Goal: Find specific page/section: Find specific page/section

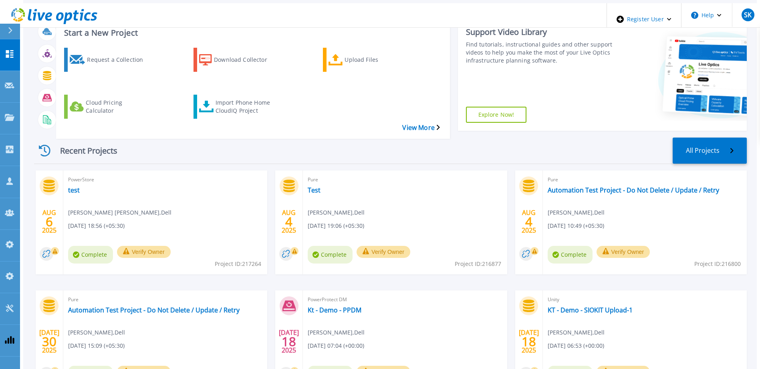
scroll to position [40, 0]
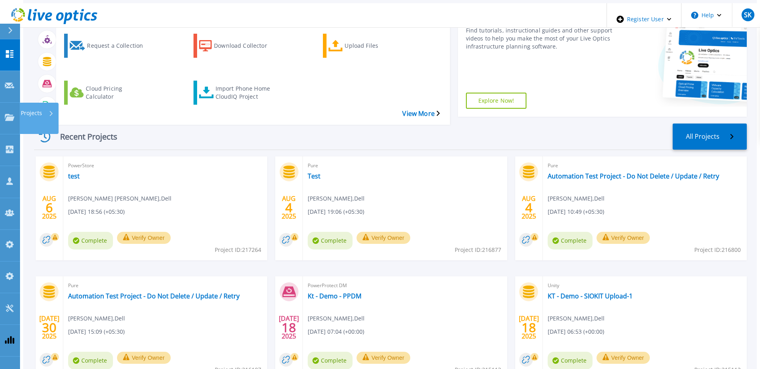
drag, startPoint x: 3, startPoint y: 93, endPoint x: 8, endPoint y: 99, distance: 8.3
click at [3, 103] on link "Projects Projects" at bounding box center [10, 119] width 20 height 32
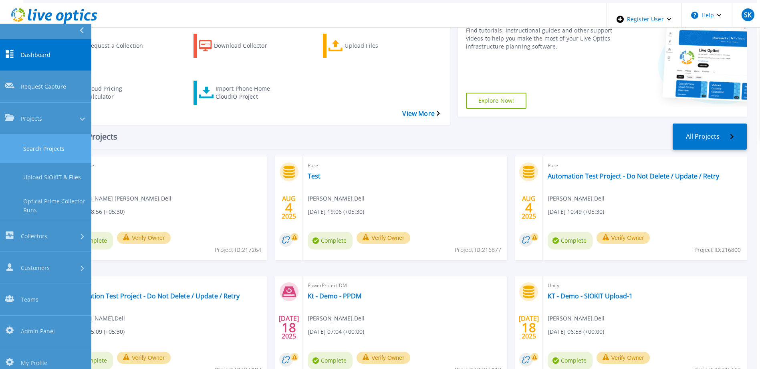
click at [28, 134] on link "Search Projects" at bounding box center [45, 148] width 91 height 28
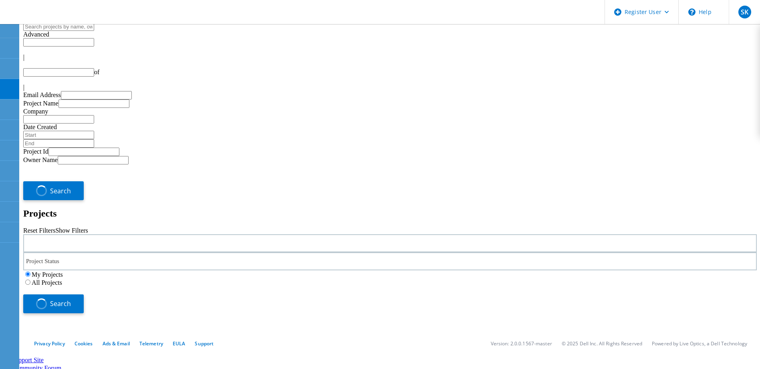
type input "1"
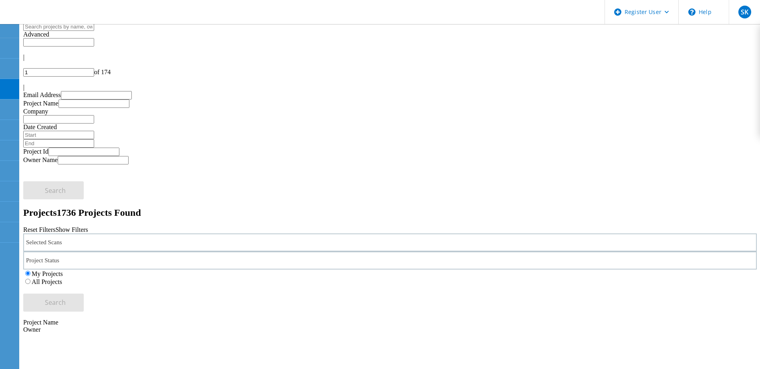
click at [194, 233] on div "Selected Scans" at bounding box center [390, 242] width 734 height 18
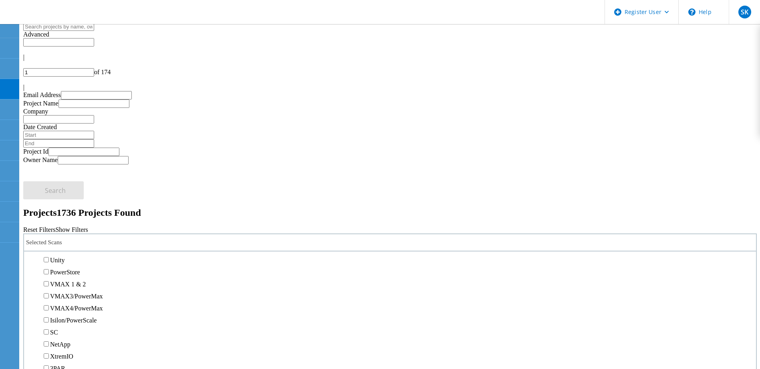
scroll to position [321, 0]
click at [62, 216] on label "Pure" at bounding box center [56, 219] width 12 height 7
click at [49, 217] on input "Pure" at bounding box center [46, 219] width 5 height 5
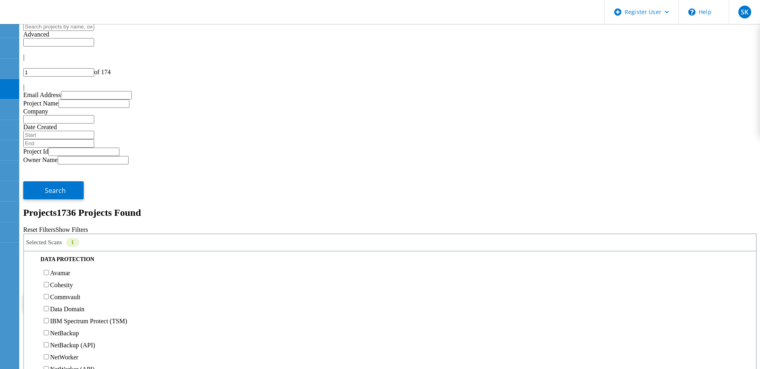
click at [62, 278] on label "All Projects" at bounding box center [47, 281] width 30 height 7
click at [30, 278] on input "All Projects" at bounding box center [27, 280] width 5 height 5
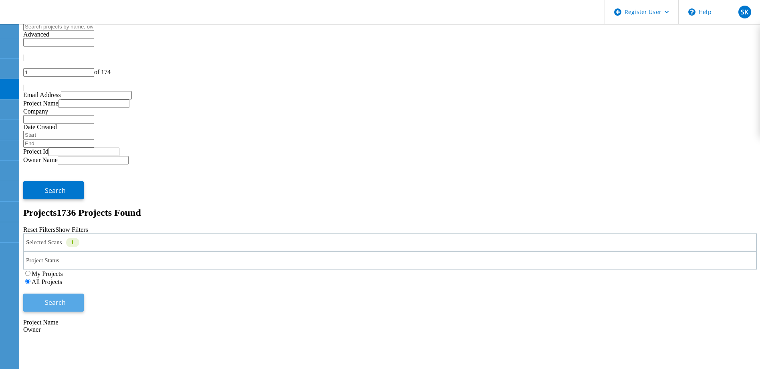
click at [84, 293] on button "Search" at bounding box center [53, 302] width 60 height 18
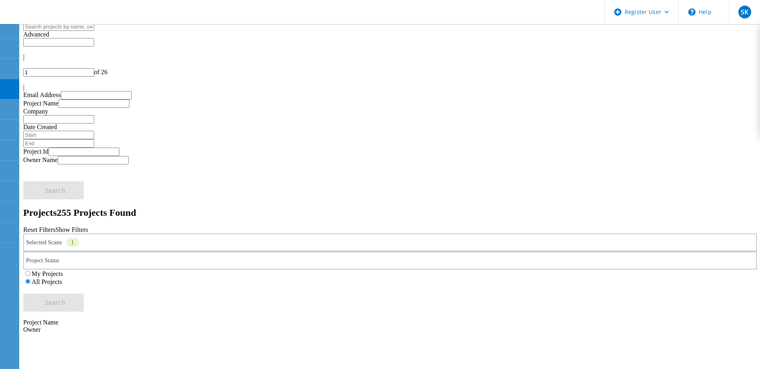
click at [94, 68] on input "1" at bounding box center [58, 72] width 71 height 8
type input "20"
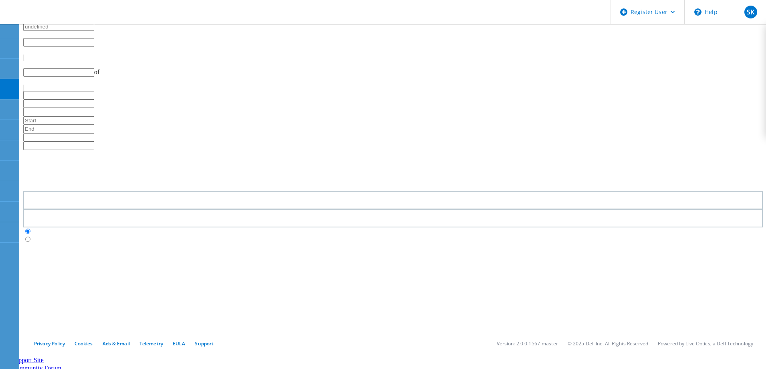
type input "1"
